Goal: Communication & Community: Answer question/provide support

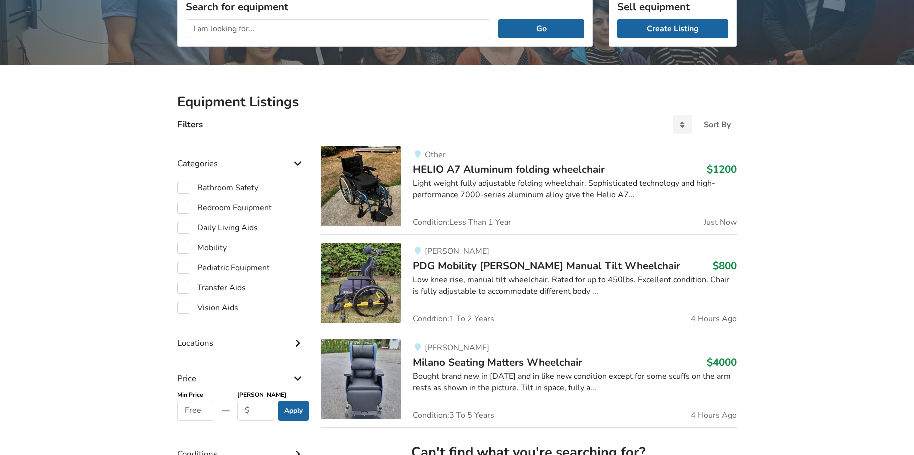
scroll to position [153, 0]
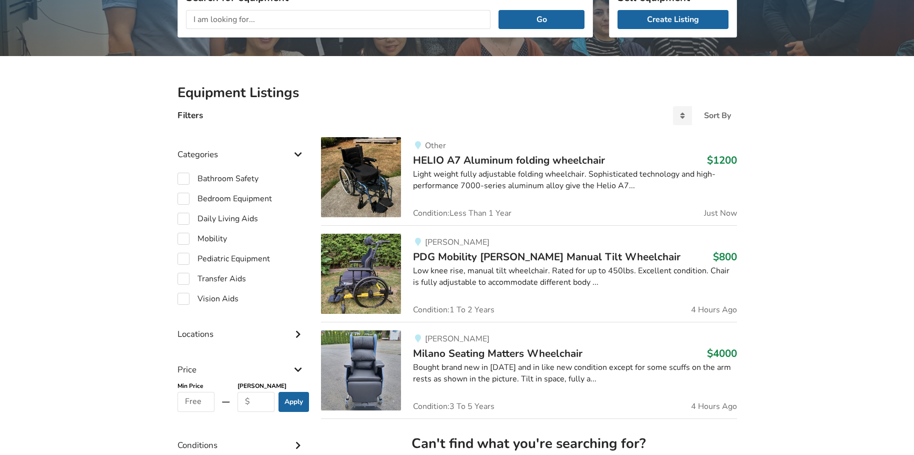
click at [505, 270] on div "Low knee rise, manual tilt wheelchair. Rated for up to 450lbs. Excellent condit…" at bounding box center [575, 276] width 324 height 23
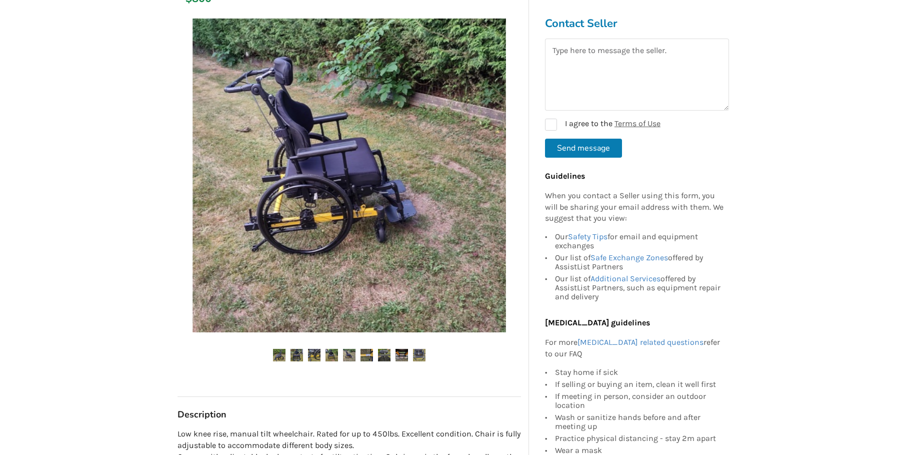
scroll to position [200, 0]
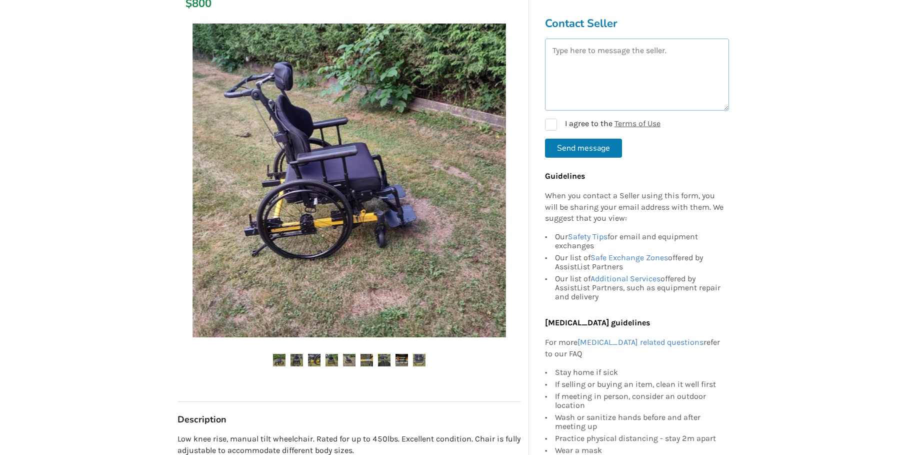
click at [574, 64] on textarea at bounding box center [637, 75] width 184 height 72
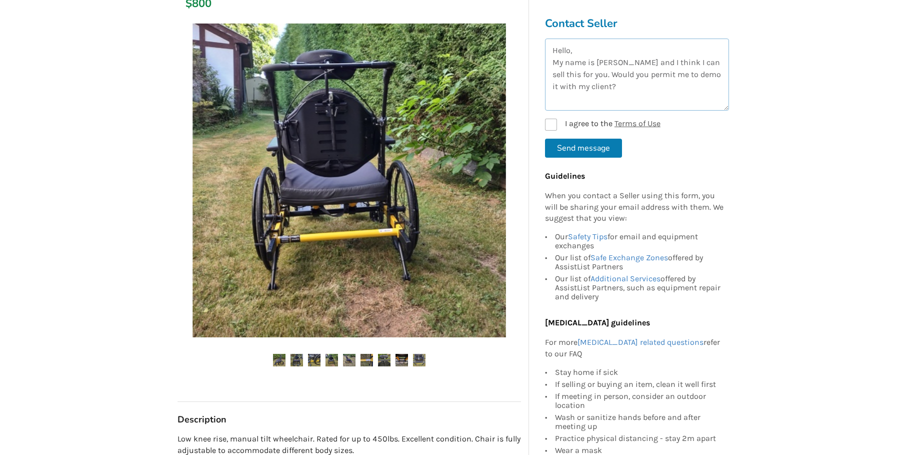
type textarea "Hello, My name is [PERSON_NAME] and I think I can sell this for you. Would you …"
click at [553, 122] on label "I agree to the Terms of Use" at bounding box center [603, 125] width 116 height 12
checkbox input "true"
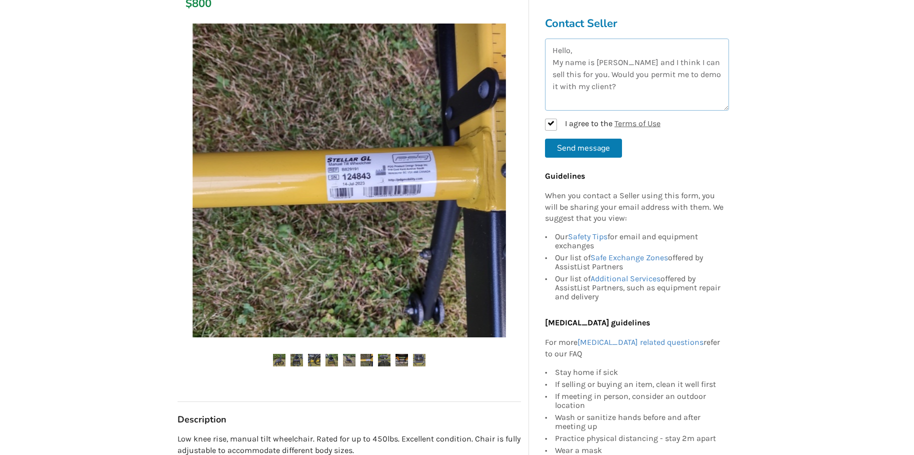
click at [690, 76] on textarea "Hello, My name is [PERSON_NAME] and I think I can sell this for you. Would you …" at bounding box center [637, 75] width 184 height 72
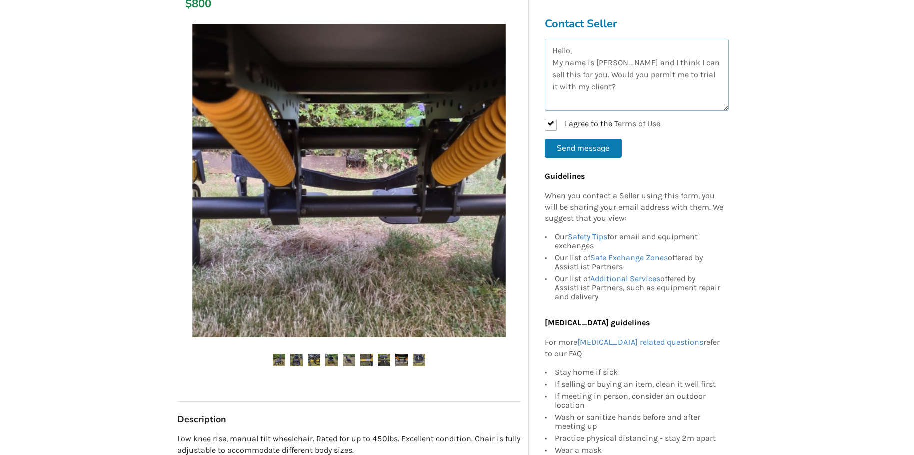
type textarea "Hello, My name is [PERSON_NAME] and I think I can sell this for you. Would you …"
click at [597, 150] on button "Send message" at bounding box center [583, 148] width 77 height 19
checkbox input "false"
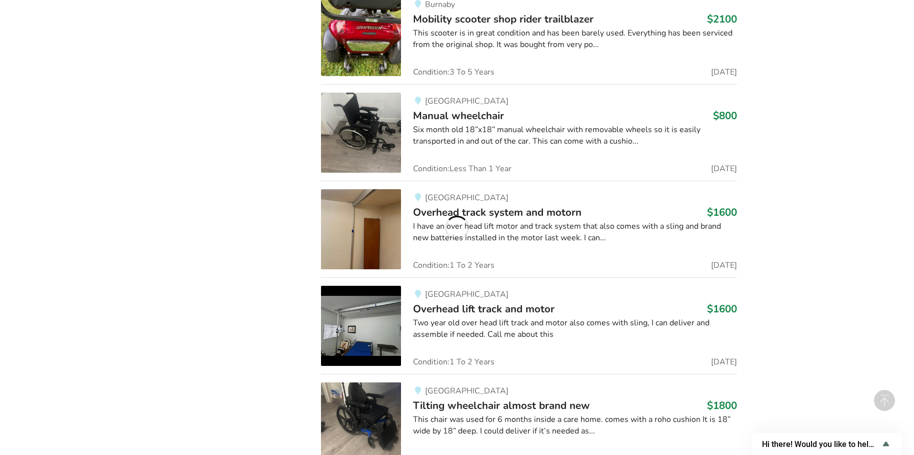
scroll to position [3929, 0]
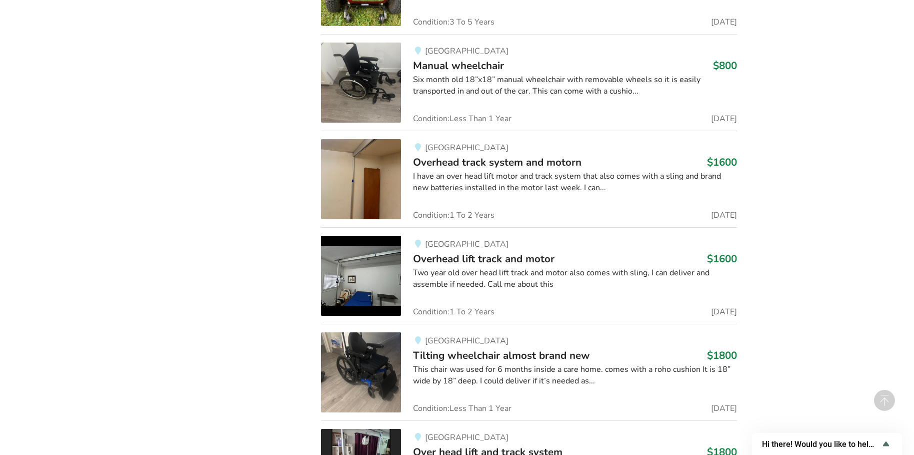
click at [363, 81] on img at bounding box center [361, 83] width 80 height 80
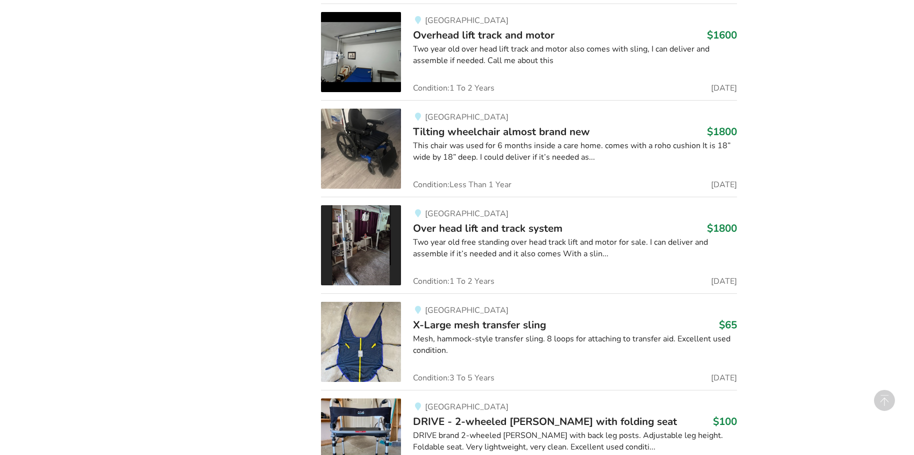
scroll to position [4129, 0]
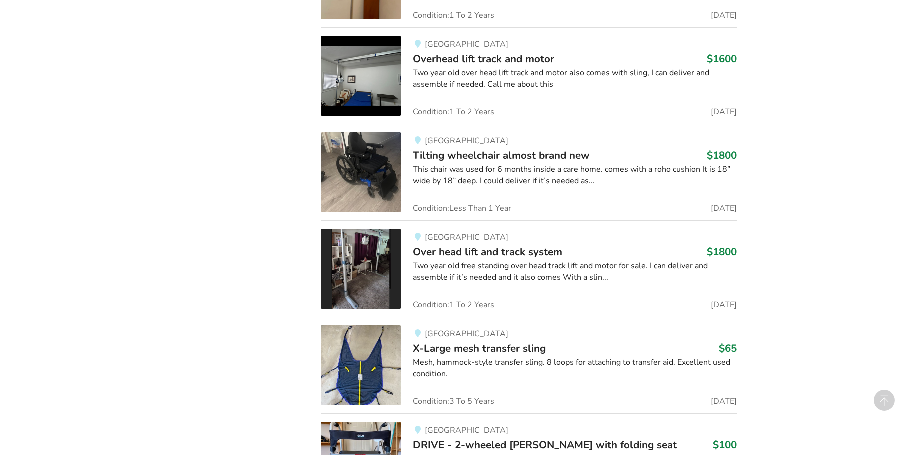
click at [367, 83] on img at bounding box center [361, 76] width 80 height 80
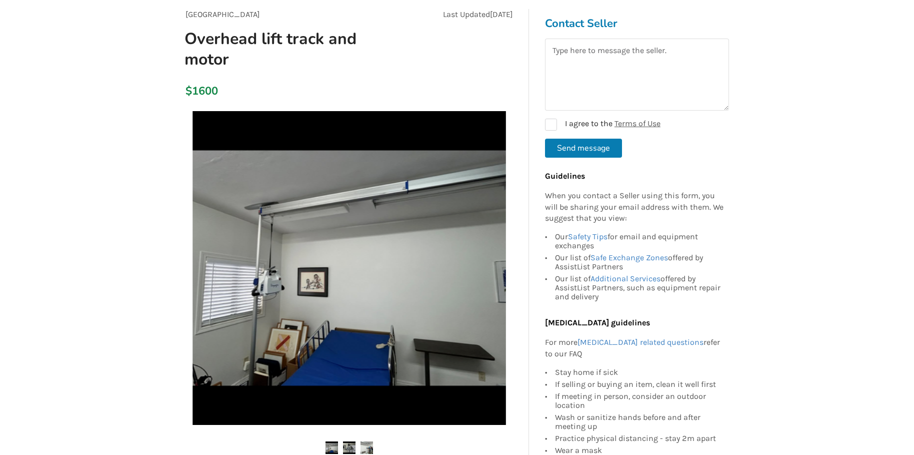
scroll to position [100, 0]
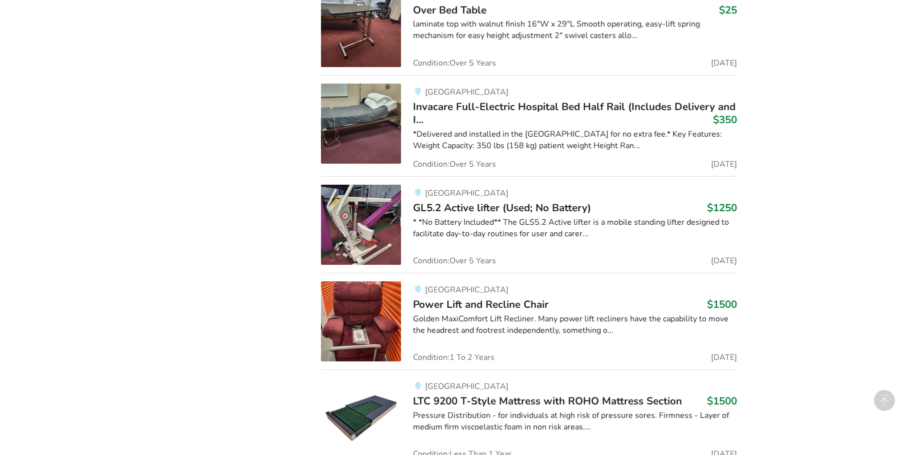
scroll to position [5277, 0]
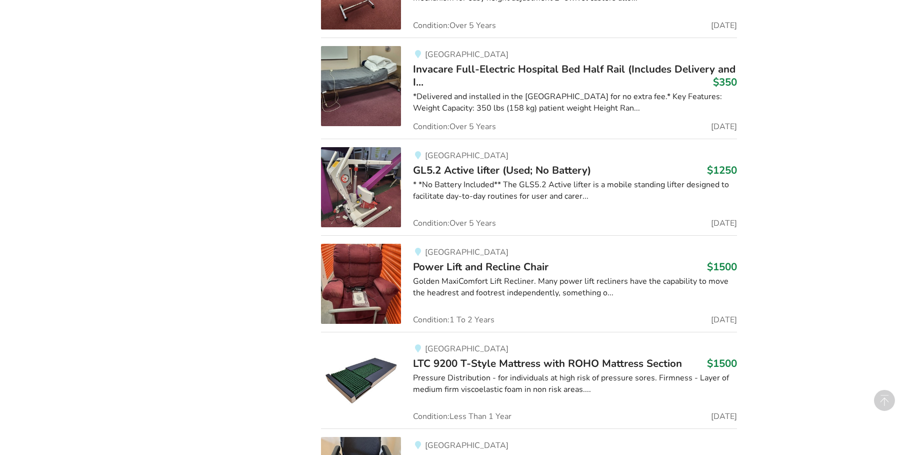
click at [384, 176] on img at bounding box center [361, 187] width 80 height 80
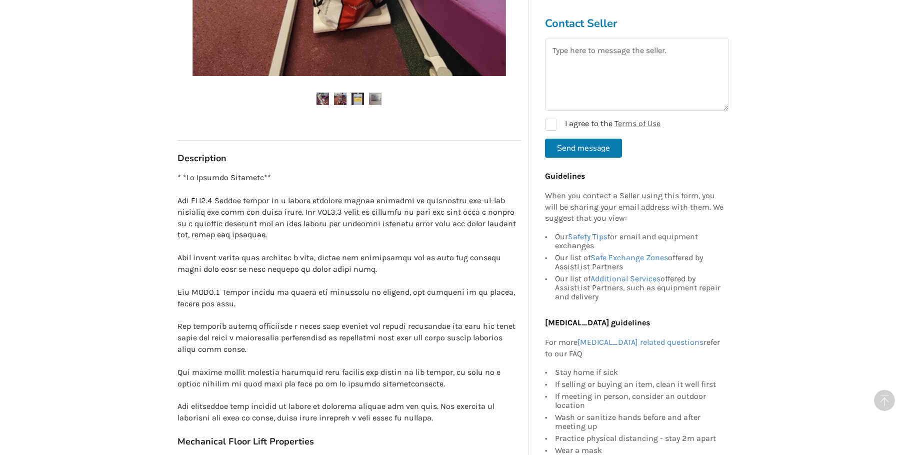
scroll to position [500, 0]
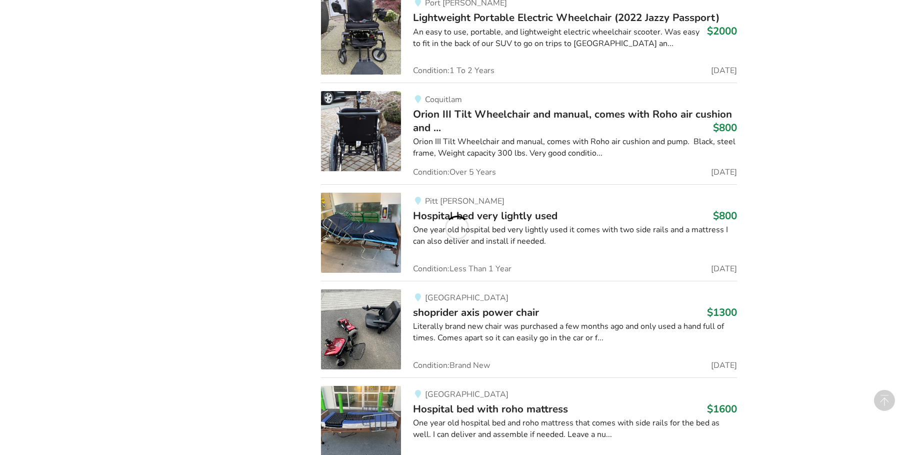
scroll to position [5927, 0]
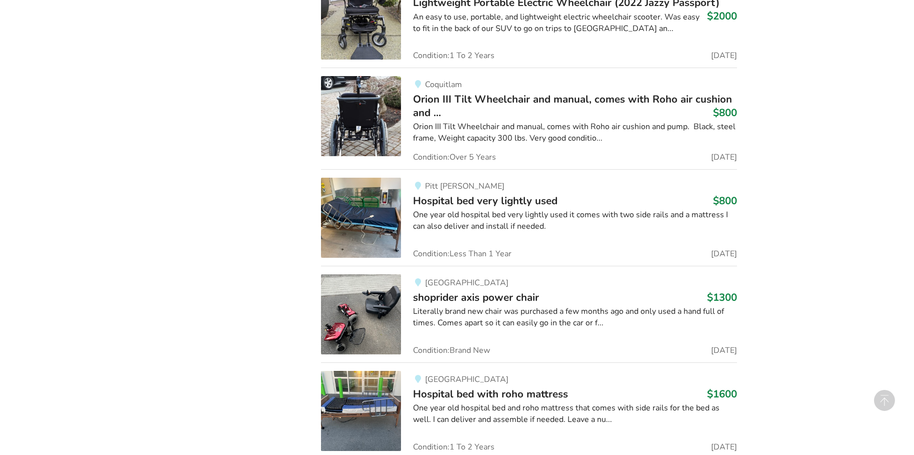
click at [362, 112] on img at bounding box center [361, 116] width 80 height 80
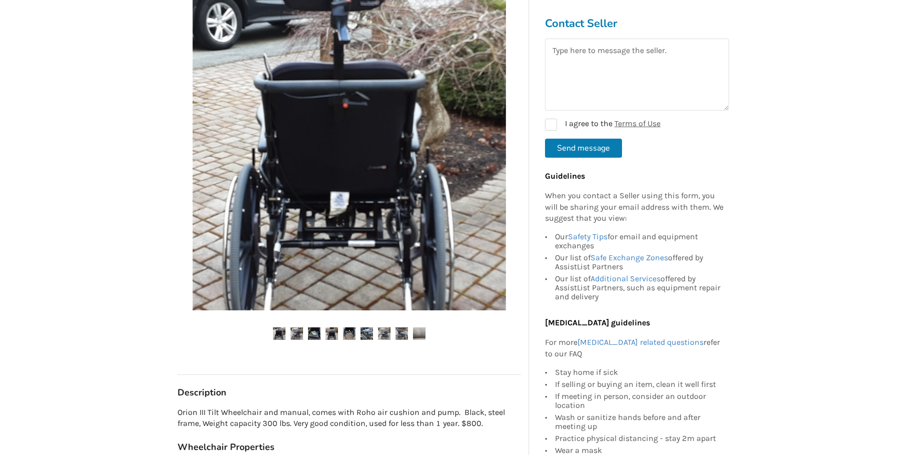
scroll to position [250, 0]
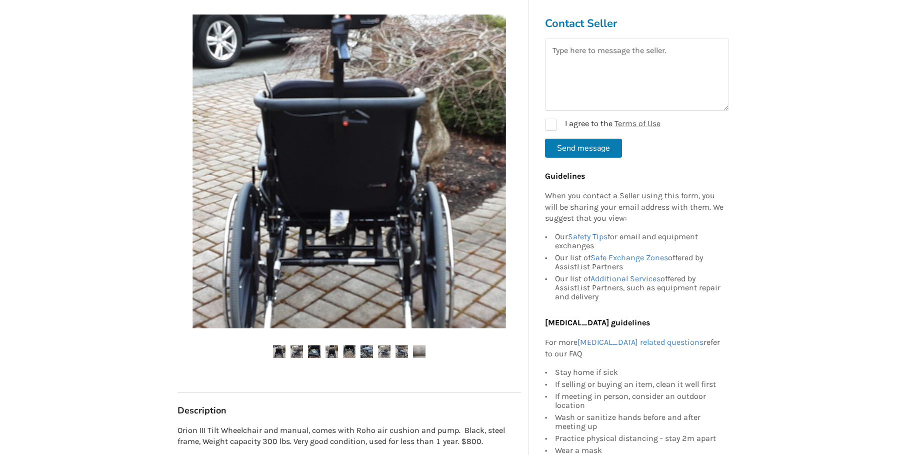
click at [280, 354] on img at bounding box center [279, 351] width 13 height 13
click at [297, 350] on img at bounding box center [297, 351] width 13 height 13
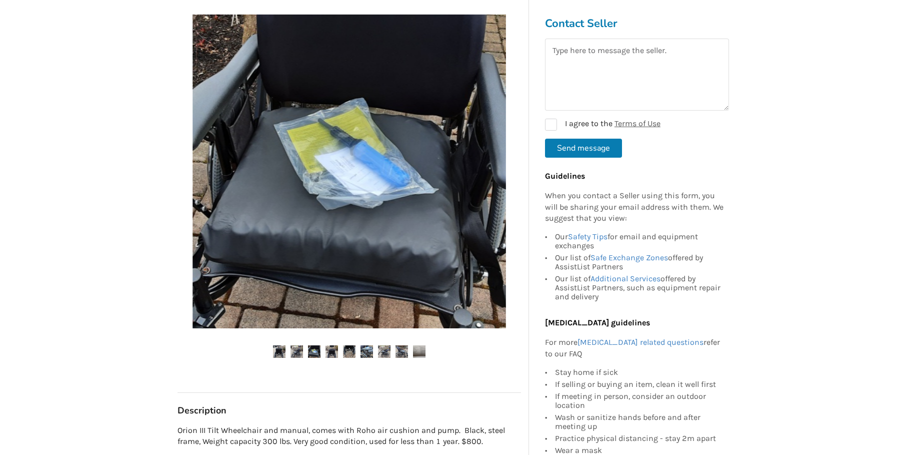
click at [314, 353] on img at bounding box center [314, 351] width 13 height 13
click at [332, 352] on img at bounding box center [332, 351] width 13 height 13
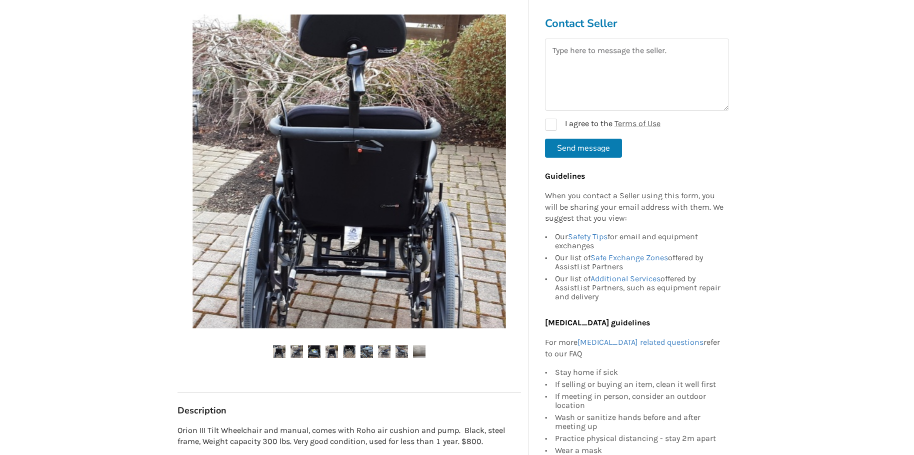
click at [348, 353] on img at bounding box center [349, 351] width 13 height 13
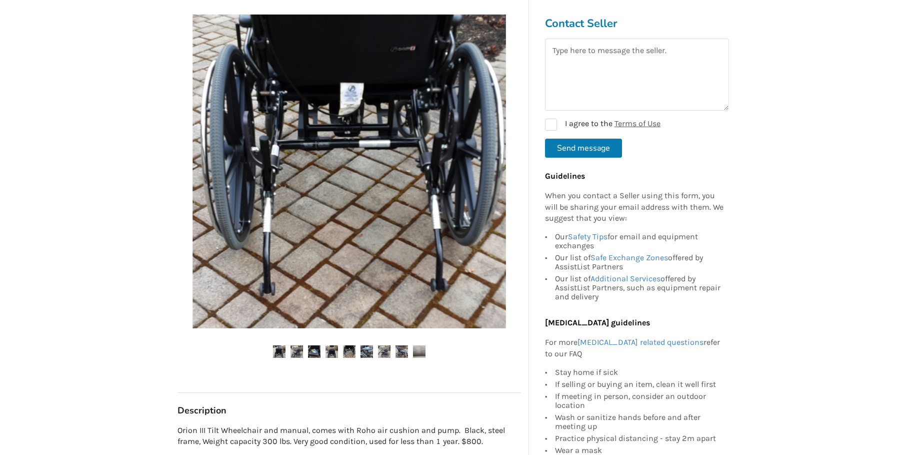
click at [360, 351] on ul at bounding box center [350, 352] width 344 height 14
click at [366, 351] on img at bounding box center [367, 351] width 13 height 13
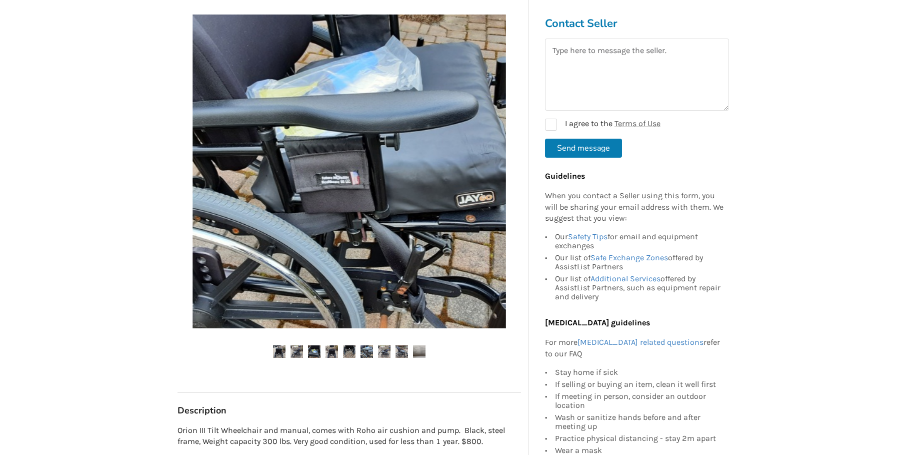
click at [388, 352] on img at bounding box center [384, 351] width 13 height 13
click at [399, 352] on img at bounding box center [402, 351] width 13 height 13
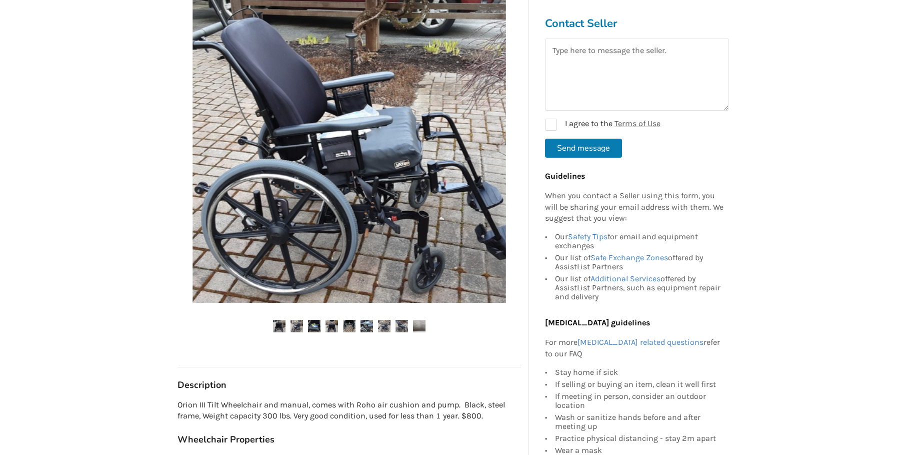
scroll to position [300, 0]
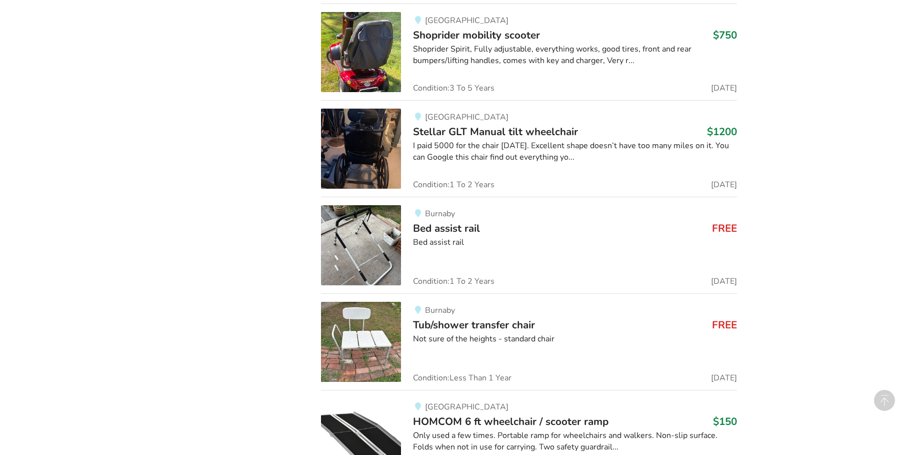
scroll to position [6877, 0]
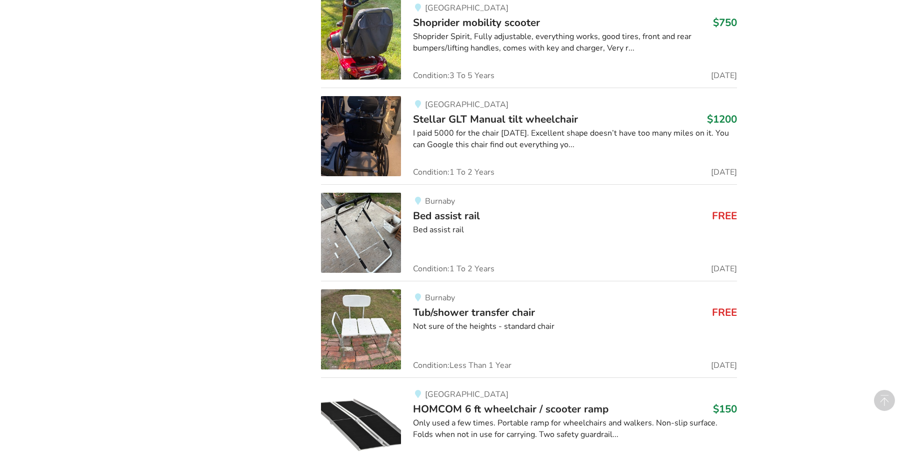
click at [400, 128] on img at bounding box center [361, 136] width 80 height 80
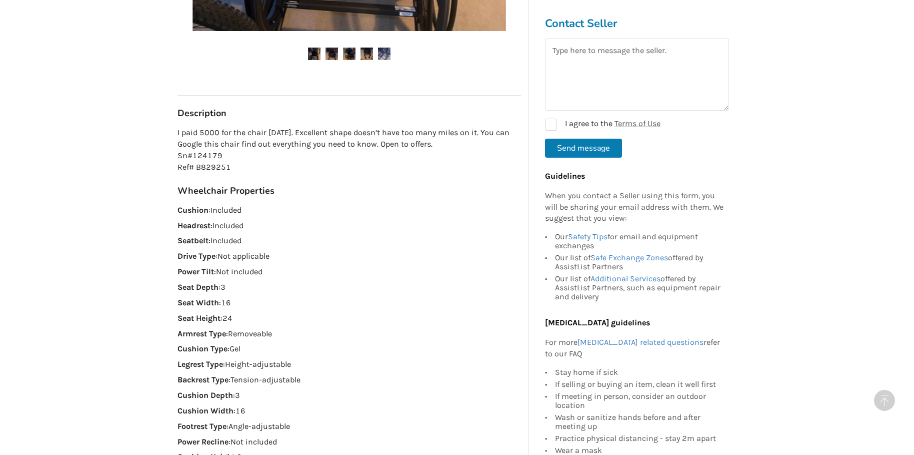
scroll to position [500, 0]
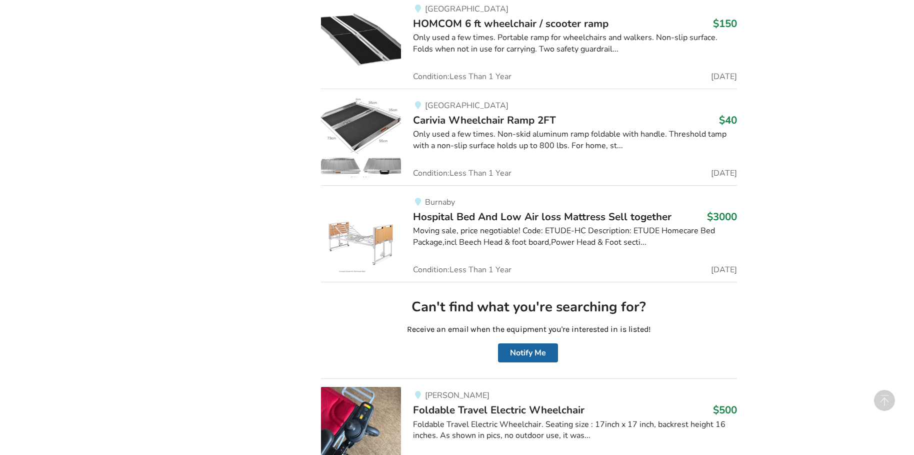
scroll to position [7213, 0]
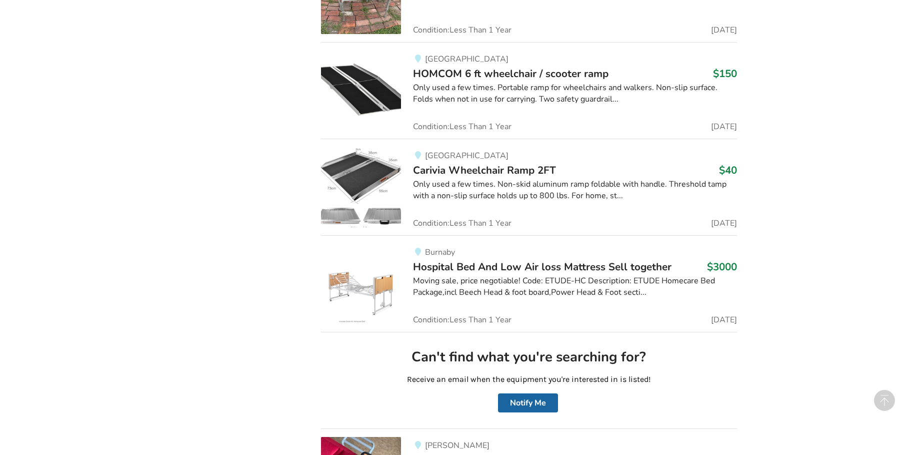
click at [422, 84] on div "Only used a few times. Portable ramp for wheelchairs and walkers. Non-slip surf…" at bounding box center [575, 93] width 324 height 23
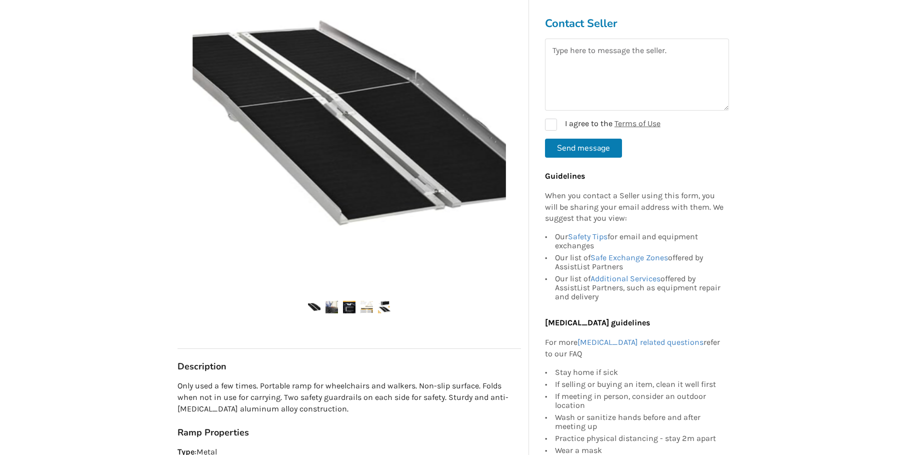
scroll to position [250, 0]
